Goal: Task Accomplishment & Management: Manage account settings

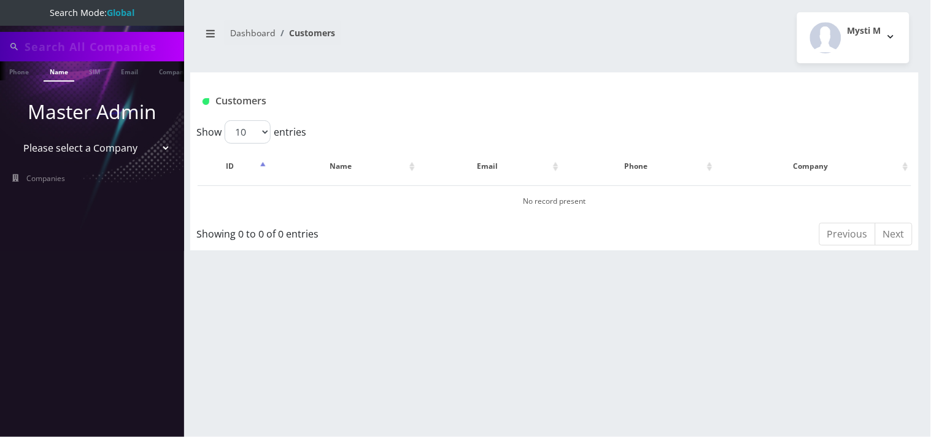
click at [57, 49] on input "text" at bounding box center [103, 46] width 157 height 23
paste input "[PERSON_NAME],"
type input "[PERSON_NAME]"
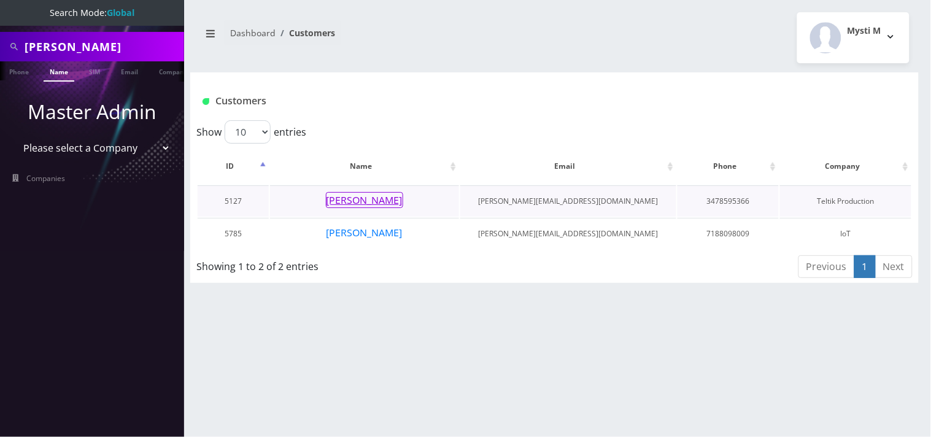
click at [354, 204] on button "[PERSON_NAME]" at bounding box center [364, 200] width 77 height 16
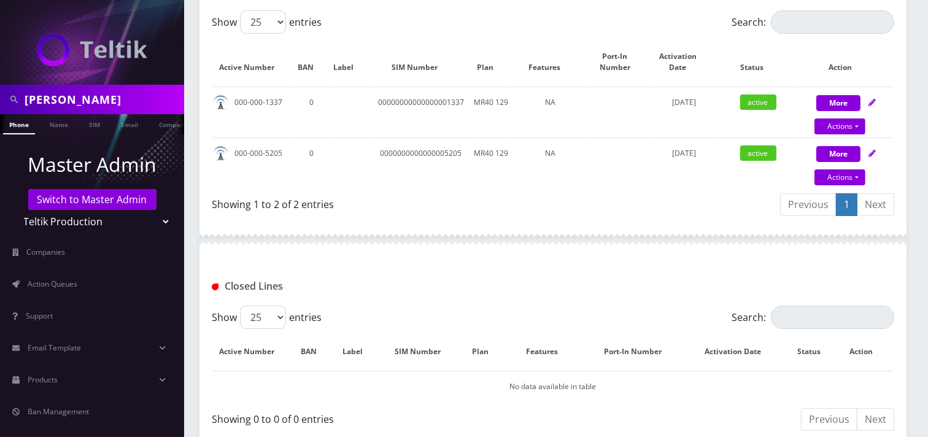
scroll to position [273, 0]
